Goal: Check status: Check status

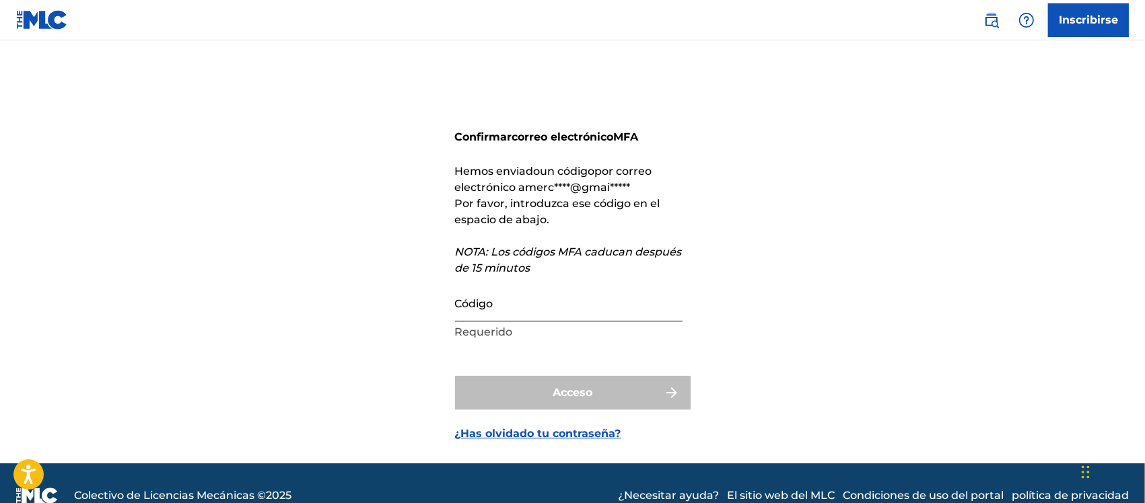
click at [536, 305] on input "Código" at bounding box center [568, 302] width 227 height 38
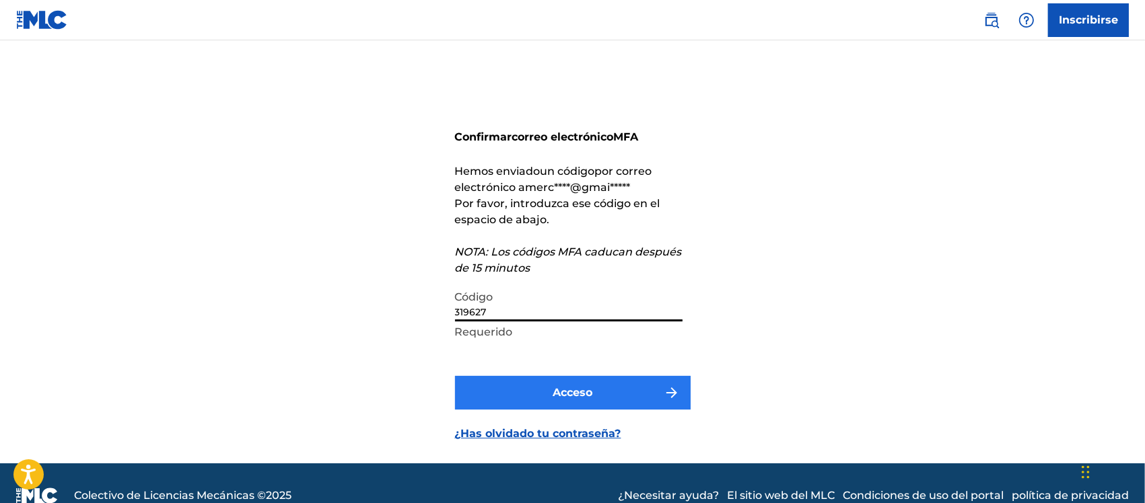
type input "319627"
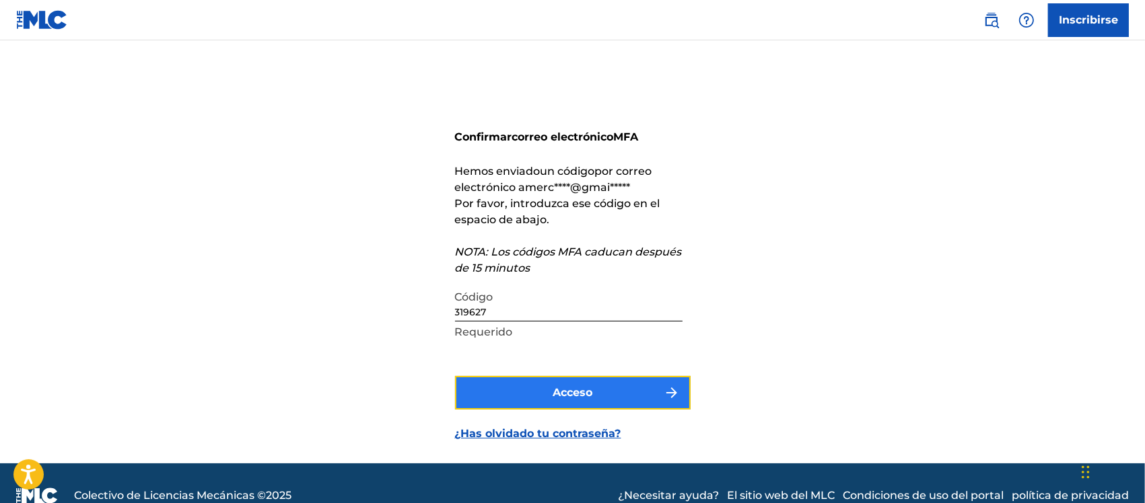
click at [644, 387] on button "Acceso" at bounding box center [572, 393] width 235 height 34
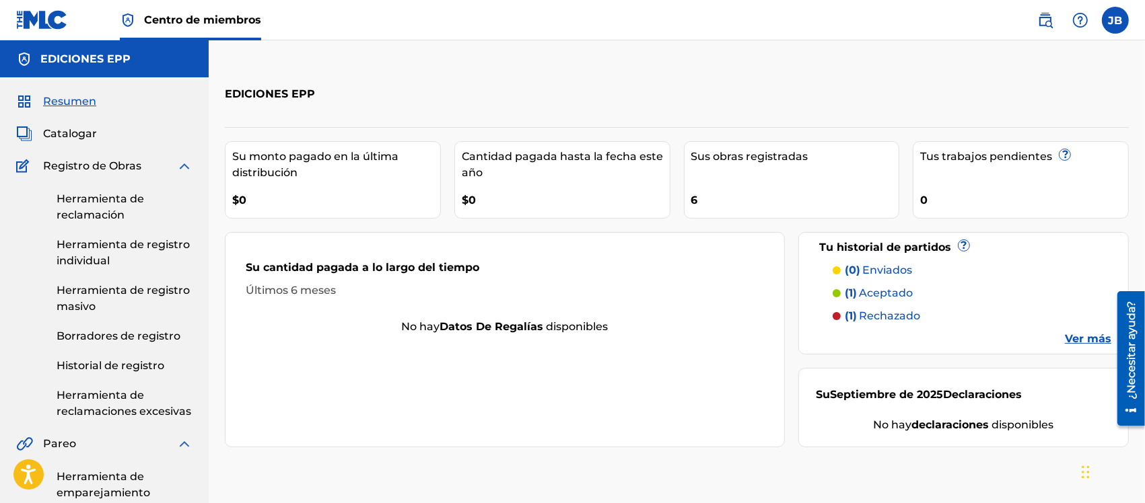
click at [747, 75] on div "EDICIONES EPP" at bounding box center [573, 94] width 696 height 40
click at [881, 294] on font "aceptado" at bounding box center [886, 293] width 54 height 13
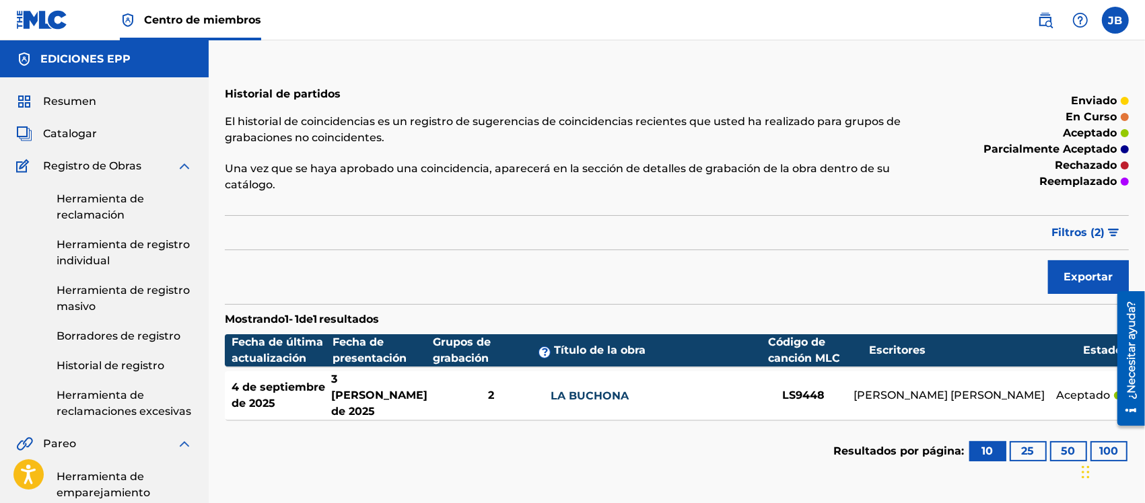
click at [594, 390] on font "LA BUCHONA" at bounding box center [589, 396] width 78 height 13
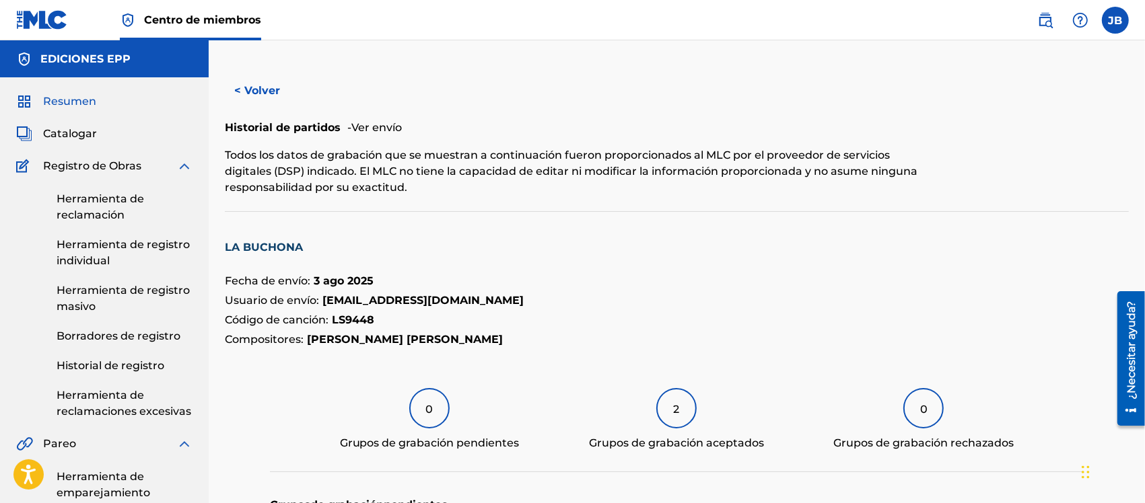
click at [63, 98] on font "Resumen" at bounding box center [69, 101] width 53 height 13
